Goal: Information Seeking & Learning: Find contact information

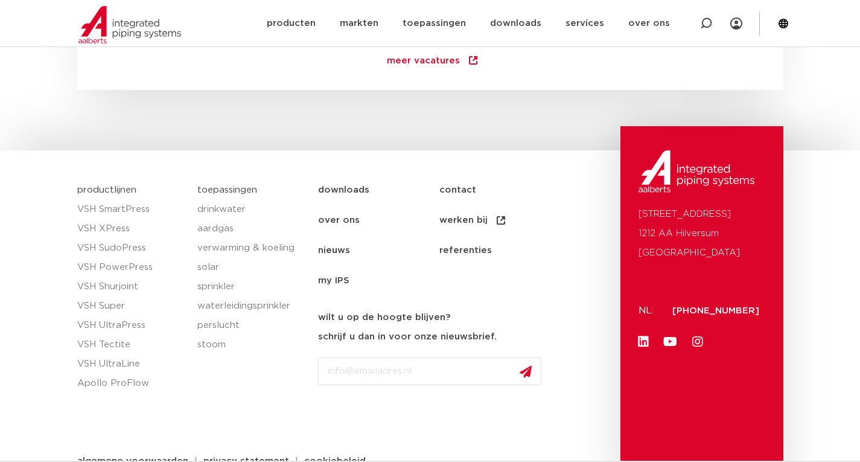
scroll to position [1829, 0]
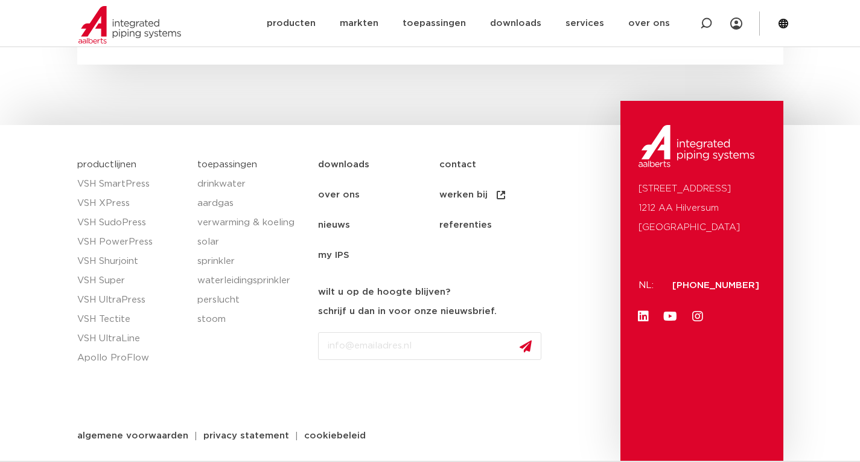
click at [464, 163] on link "contact" at bounding box center [499, 165] width 121 height 30
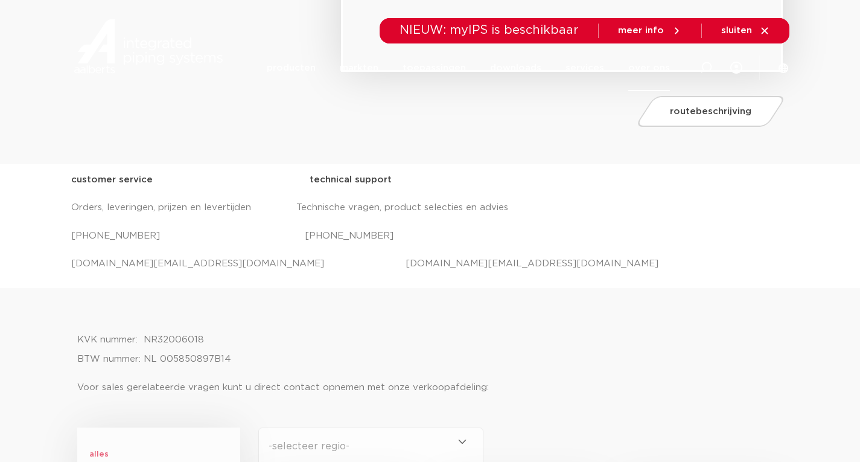
scroll to position [422, 0]
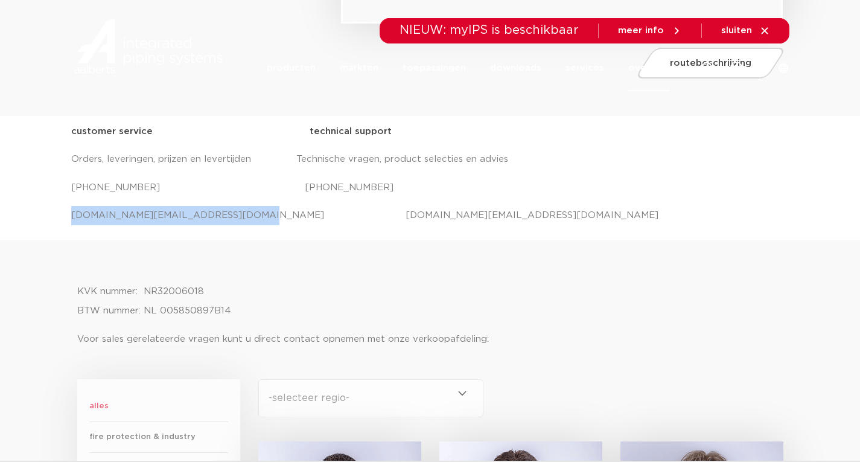
drag, startPoint x: 226, startPoint y: 212, endPoint x: 51, endPoint y: 234, distance: 176.9
click at [51, 234] on div "customer service technical support Orders, leveringen, prijzen en levertijden T…" at bounding box center [430, 178] width 860 height 124
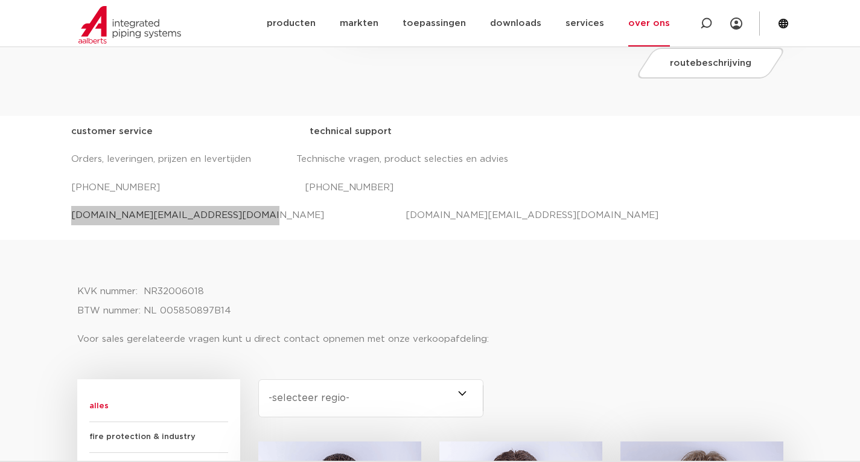
scroll to position [483, 0]
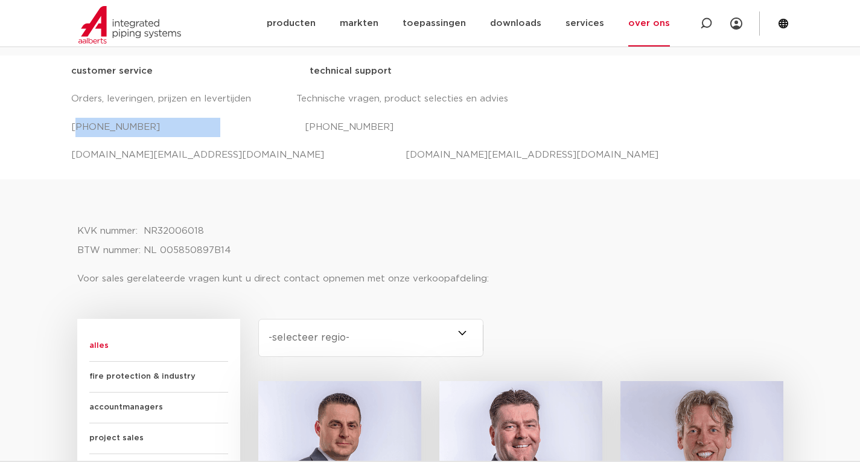
drag, startPoint x: 196, startPoint y: 126, endPoint x: 74, endPoint y: 126, distance: 121.3
click at [74, 126] on p "+31 (0) 35 6884 330 +31 (0) 35 6884 330" at bounding box center [430, 127] width 718 height 19
click at [237, 299] on div "KVK nummer: NR32006018 BTW nummer: NL 005850897B14 Voor sales gerelateerde vrag…" at bounding box center [430, 267] width 706 height 78
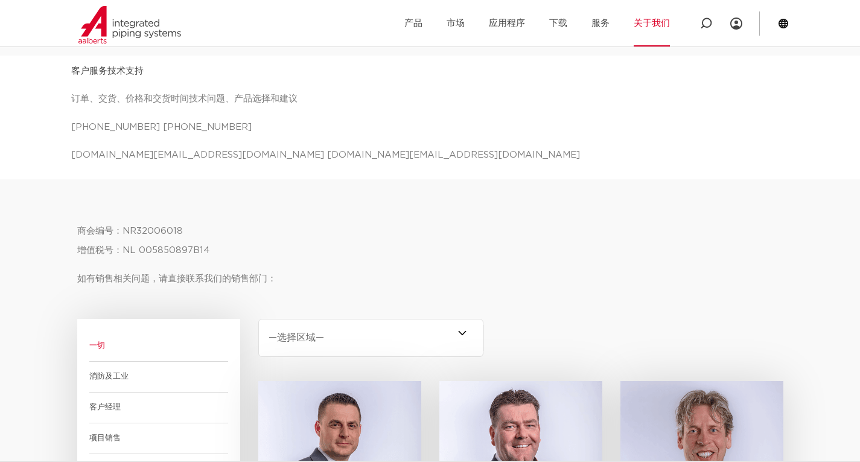
drag, startPoint x: 261, startPoint y: 155, endPoint x: 713, endPoint y: 201, distance: 454.4
click at [713, 201] on div at bounding box center [430, 200] width 706 height 30
drag, startPoint x: 403, startPoint y: 159, endPoint x: 223, endPoint y: 162, distance: 179.3
click at [223, 162] on p "salessupport.nl@aalberts-ips.com projecten.nl@aalberts-ips.com" at bounding box center [430, 154] width 718 height 19
copy font "projecten.nl@aalberts-ips.com"
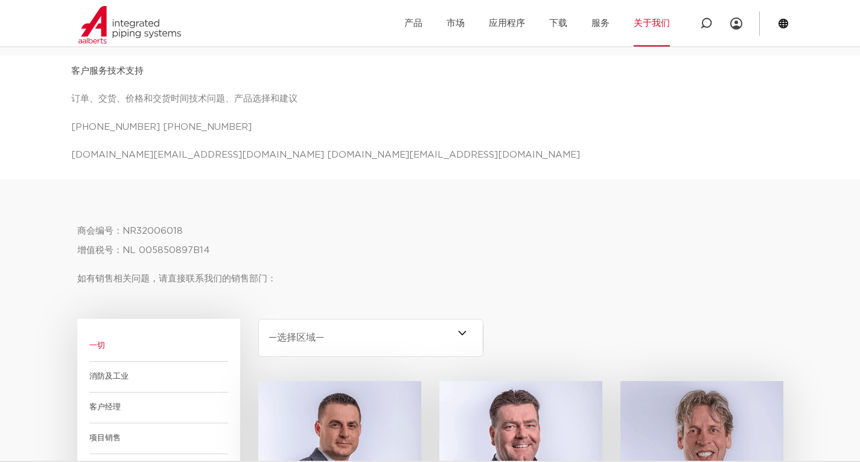
drag, startPoint x: 1, startPoint y: 248, endPoint x: 60, endPoint y: 246, distance: 59.2
